Goal: Transaction & Acquisition: Purchase product/service

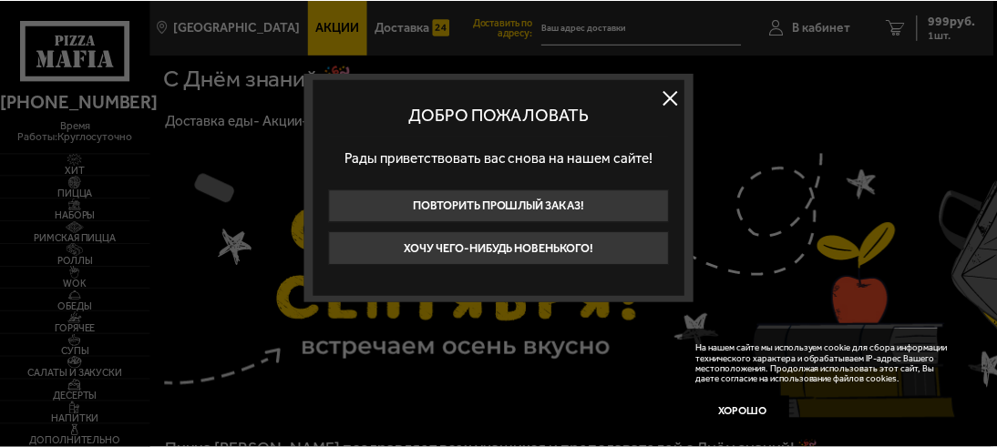
scroll to position [91, 0]
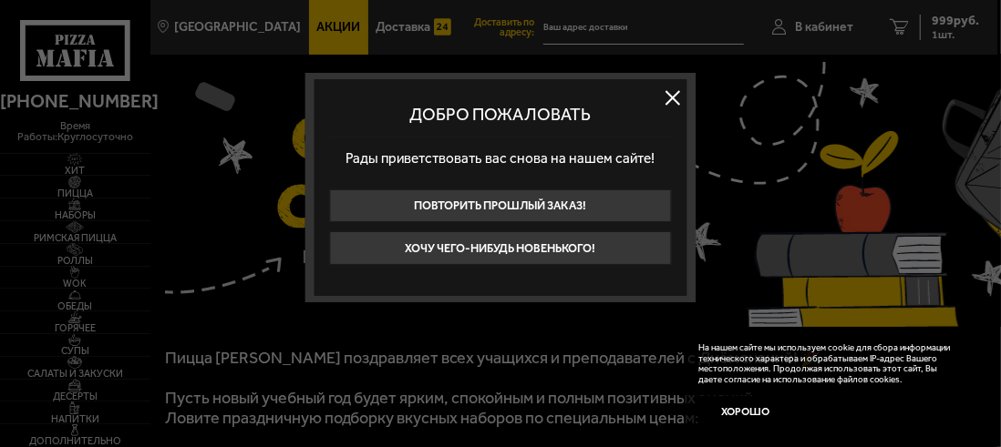
click at [684, 98] on button at bounding box center [672, 97] width 27 height 27
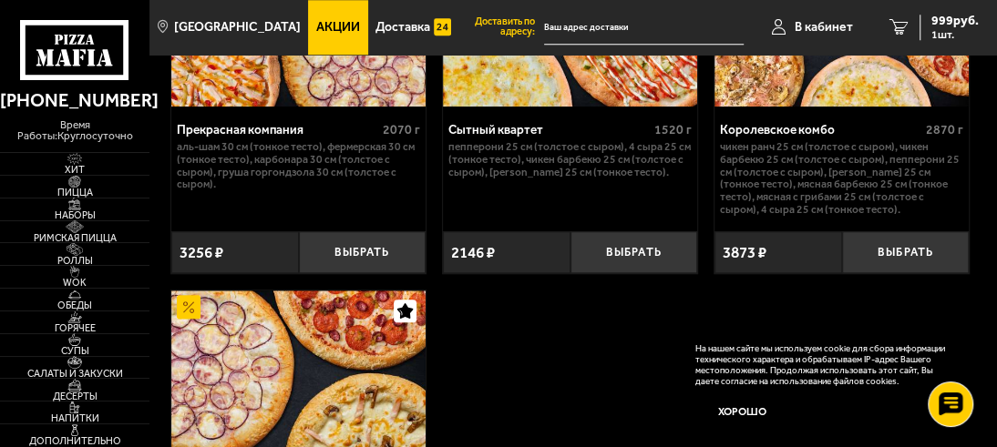
scroll to position [1002, 0]
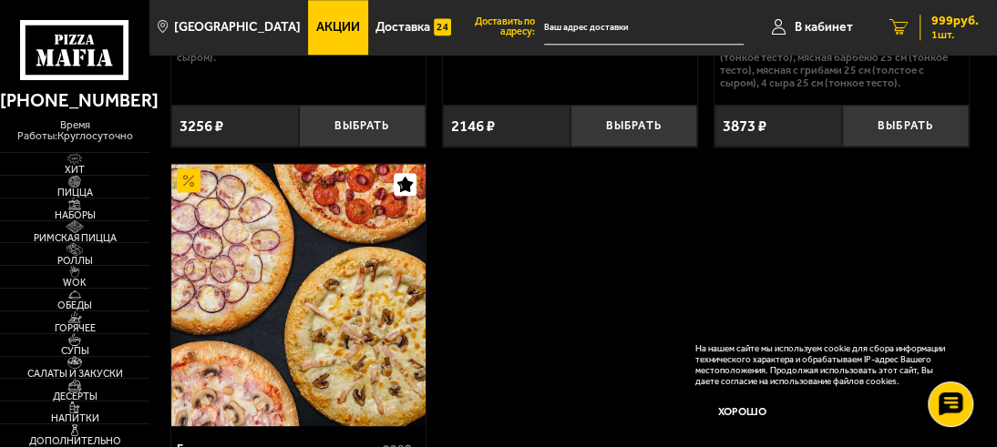
click at [955, 40] on span "1 шт." at bounding box center [954, 34] width 47 height 11
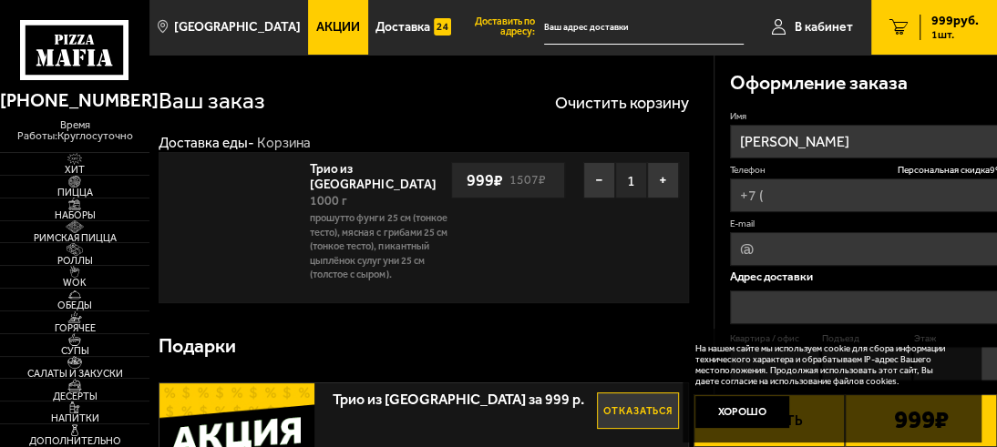
type input "[PHONE_NUMBER]"
type input "[STREET_ADDRESS]"
type input "41"
type input "5"
type input "1"
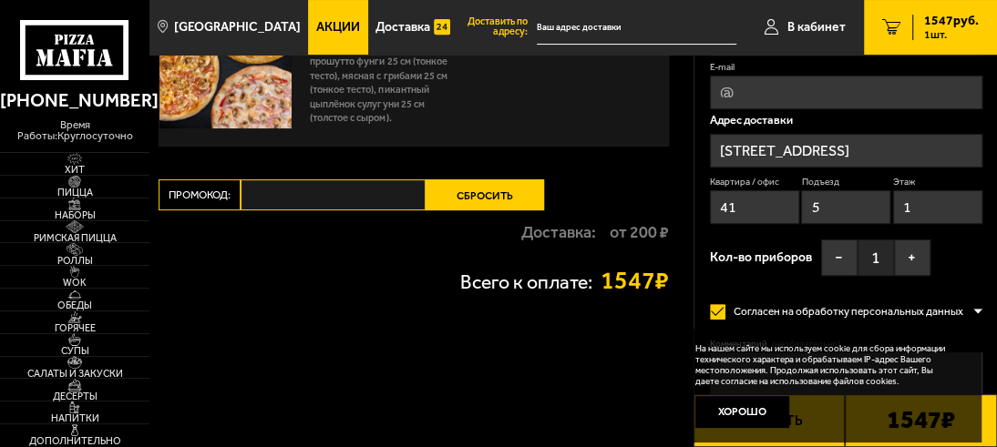
scroll to position [182, 0]
